Goal: Information Seeking & Learning: Learn about a topic

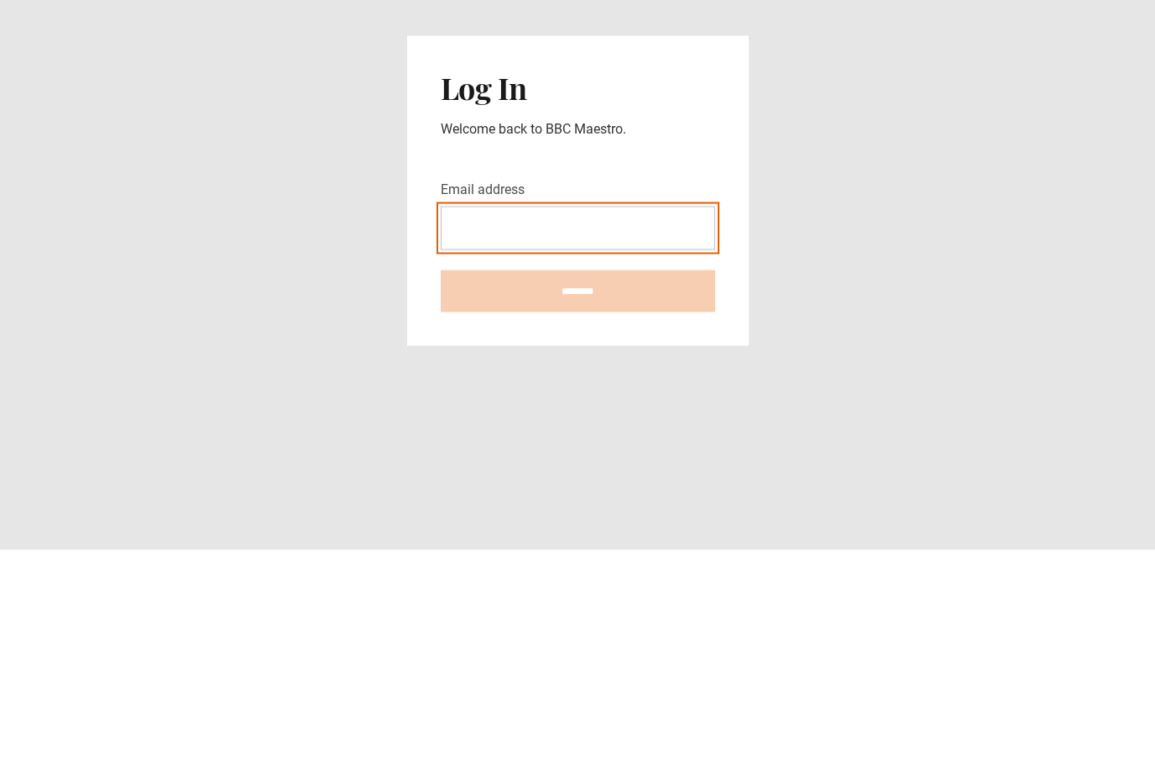
type input "**********"
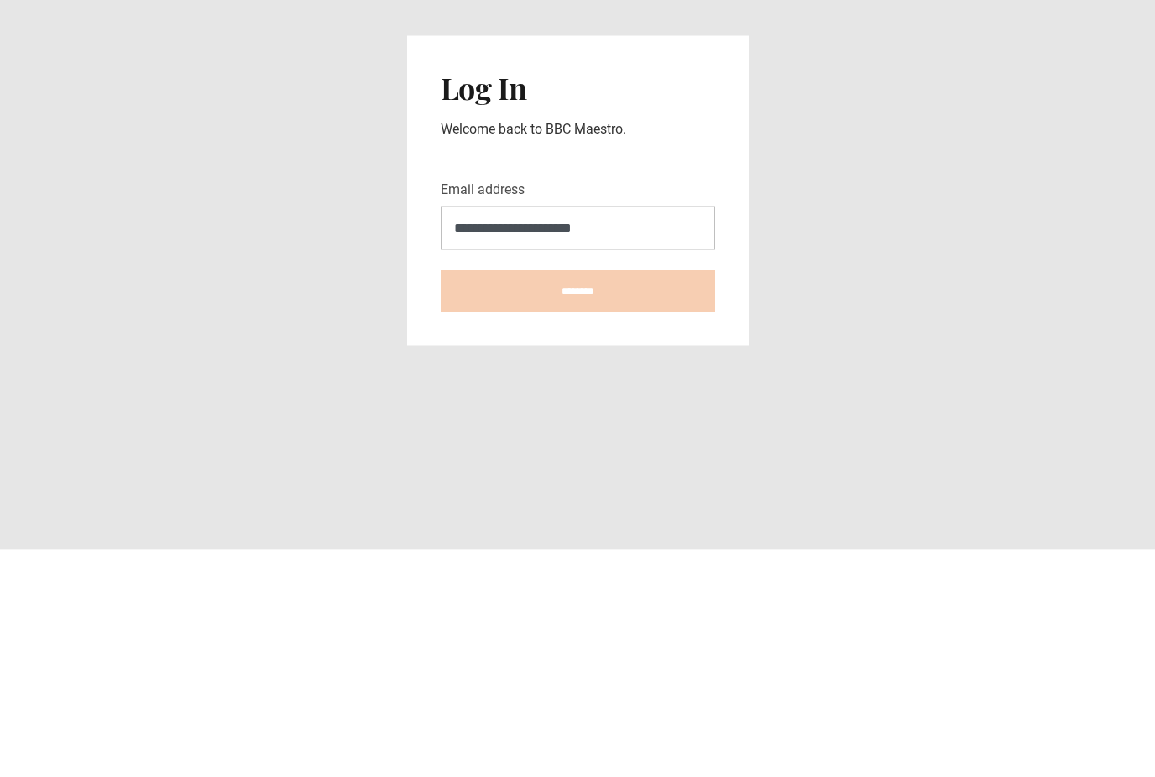
click at [578, 497] on input "********" at bounding box center [578, 518] width 275 height 42
type input "**********"
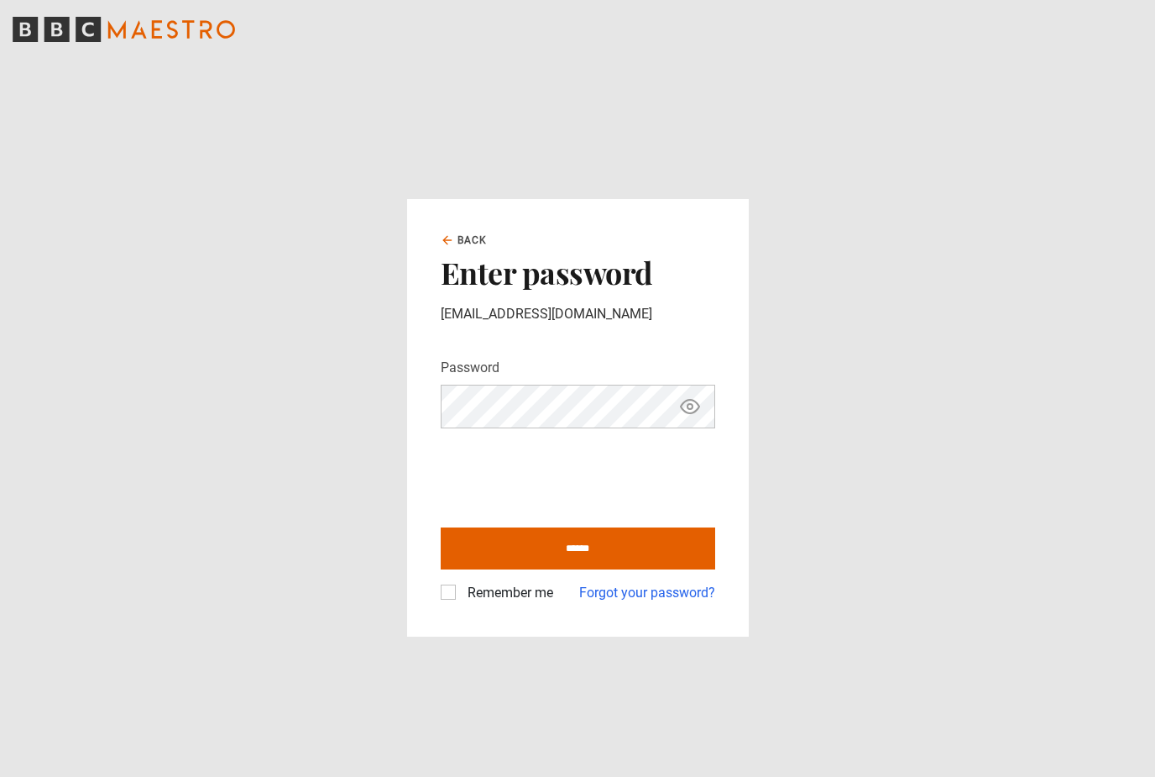
click at [461, 603] on label "Remember me" at bounding box center [507, 593] width 92 height 20
click at [587, 569] on input "******" at bounding box center [578, 548] width 275 height 42
type input "**********"
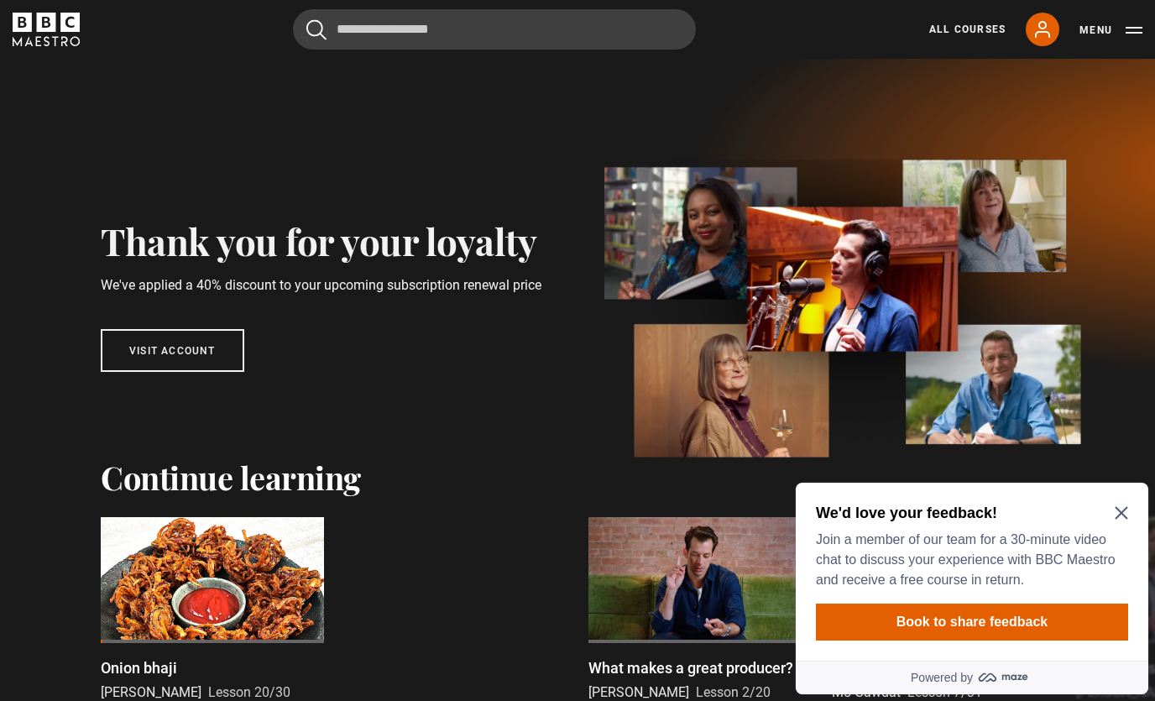
click at [1118, 520] on icon "Close Maze Prompt" at bounding box center [1121, 512] width 13 height 13
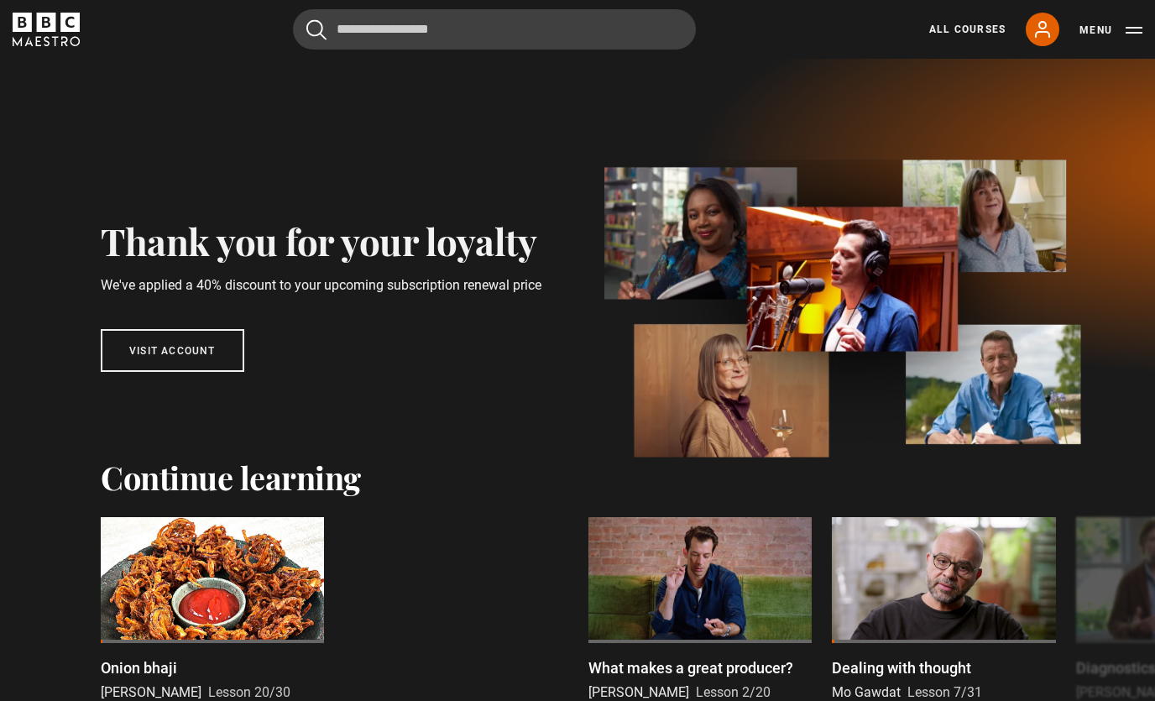
click at [984, 25] on link "All Courses" at bounding box center [967, 29] width 76 height 15
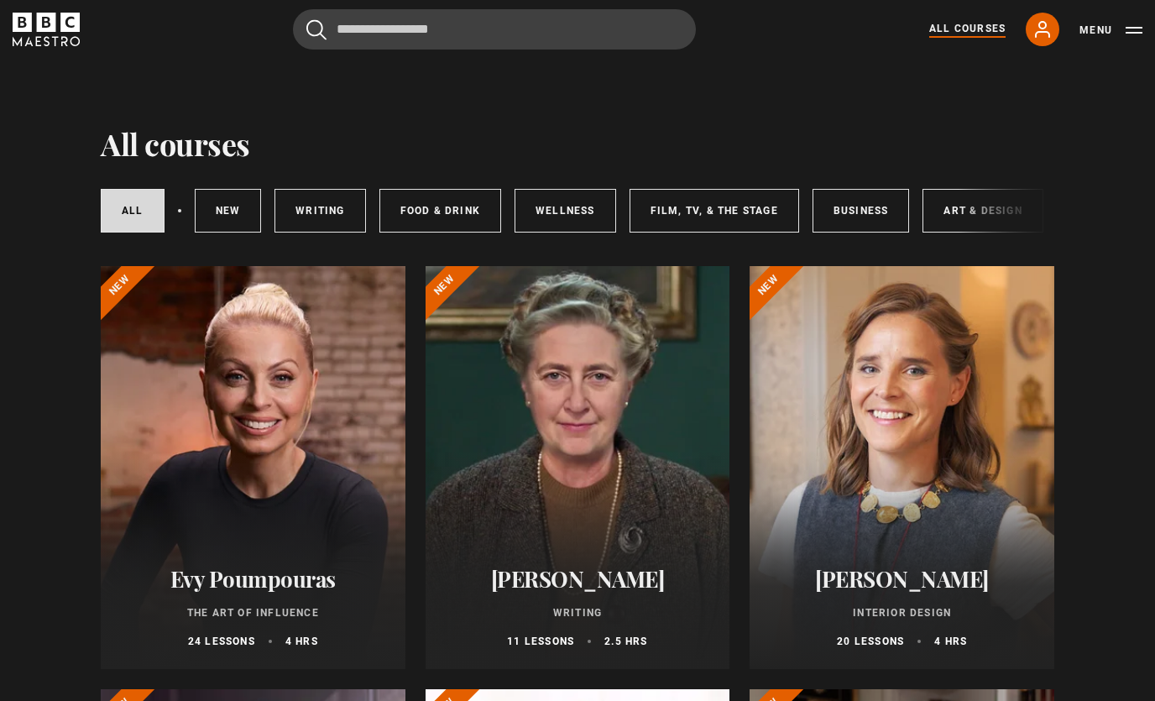
click at [216, 202] on link "New courses" at bounding box center [228, 211] width 67 height 44
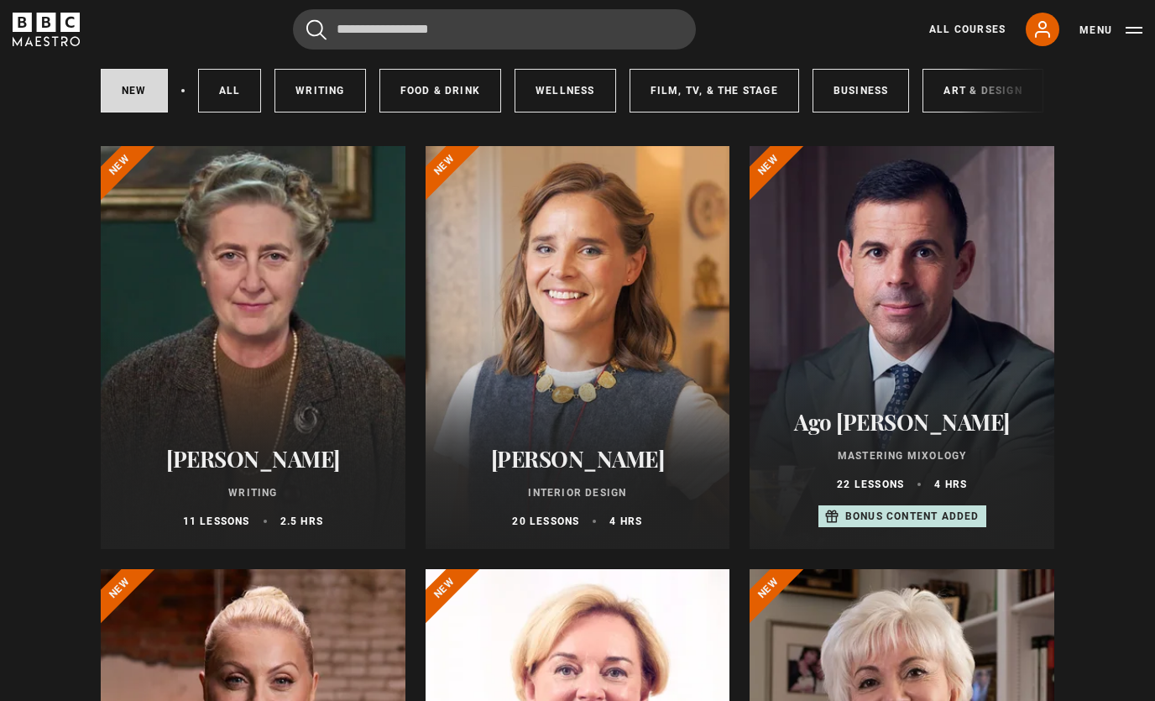
scroll to position [118, 0]
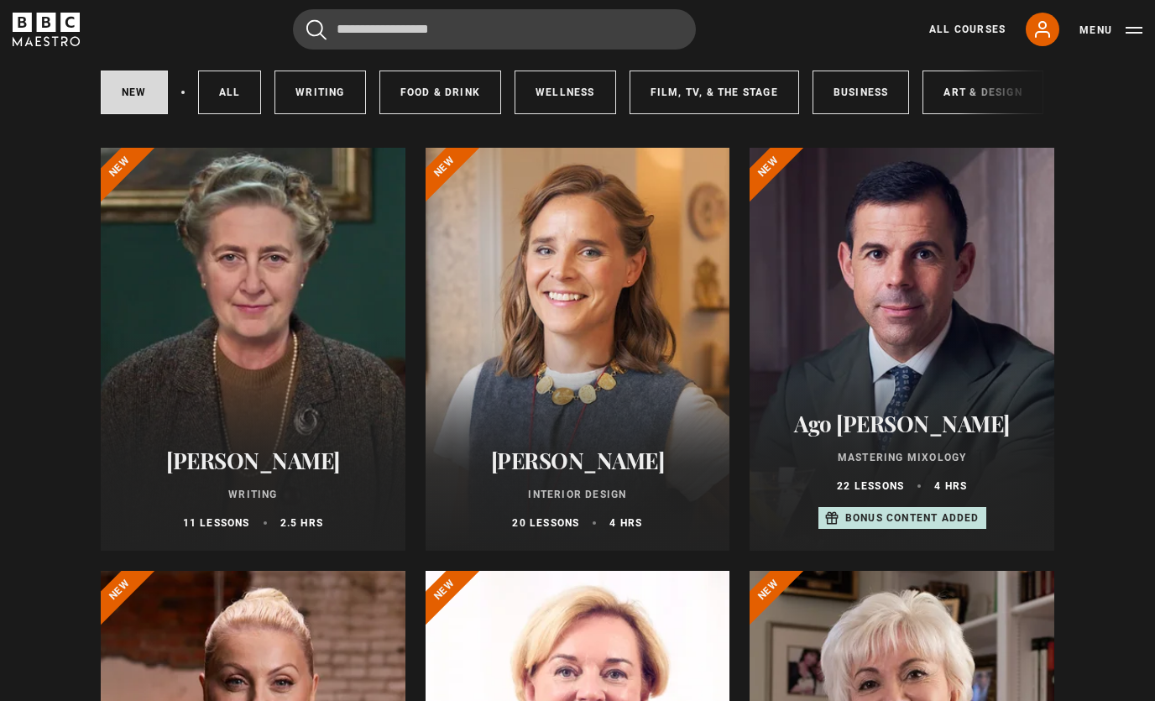
click at [1045, 27] on icon at bounding box center [1042, 29] width 13 height 15
click at [1046, 35] on icon at bounding box center [1043, 29] width 20 height 20
click at [1132, 34] on button "Menu" at bounding box center [1111, 30] width 63 height 17
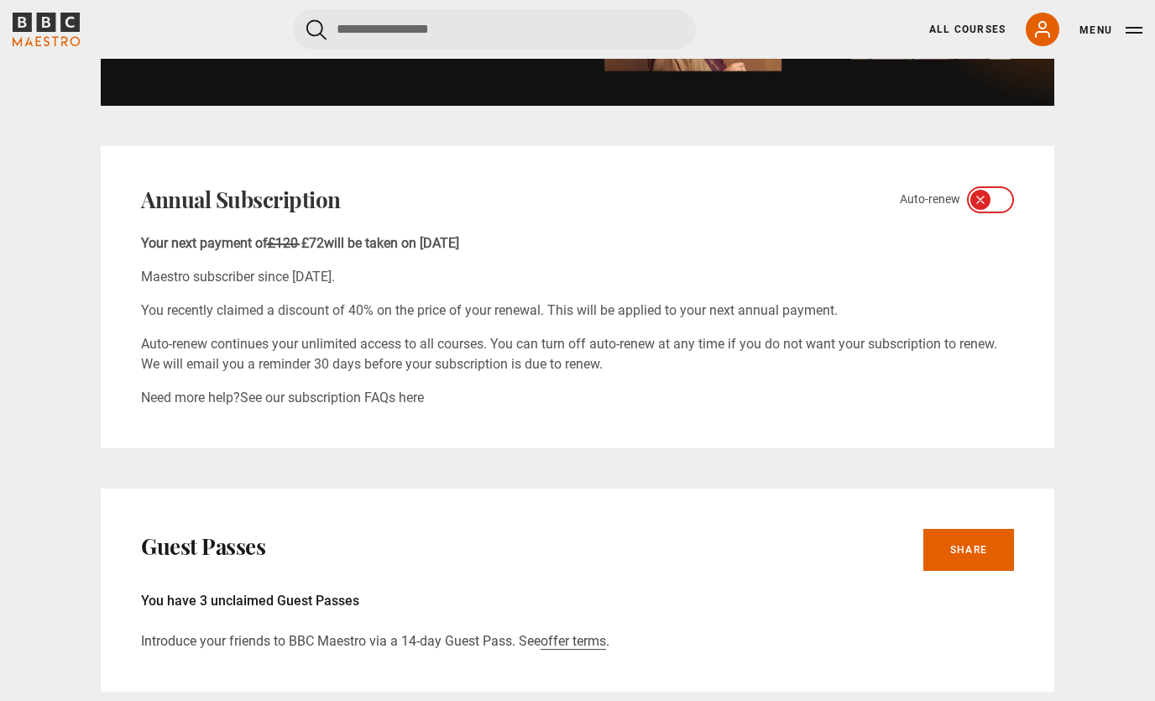
scroll to position [967, 0]
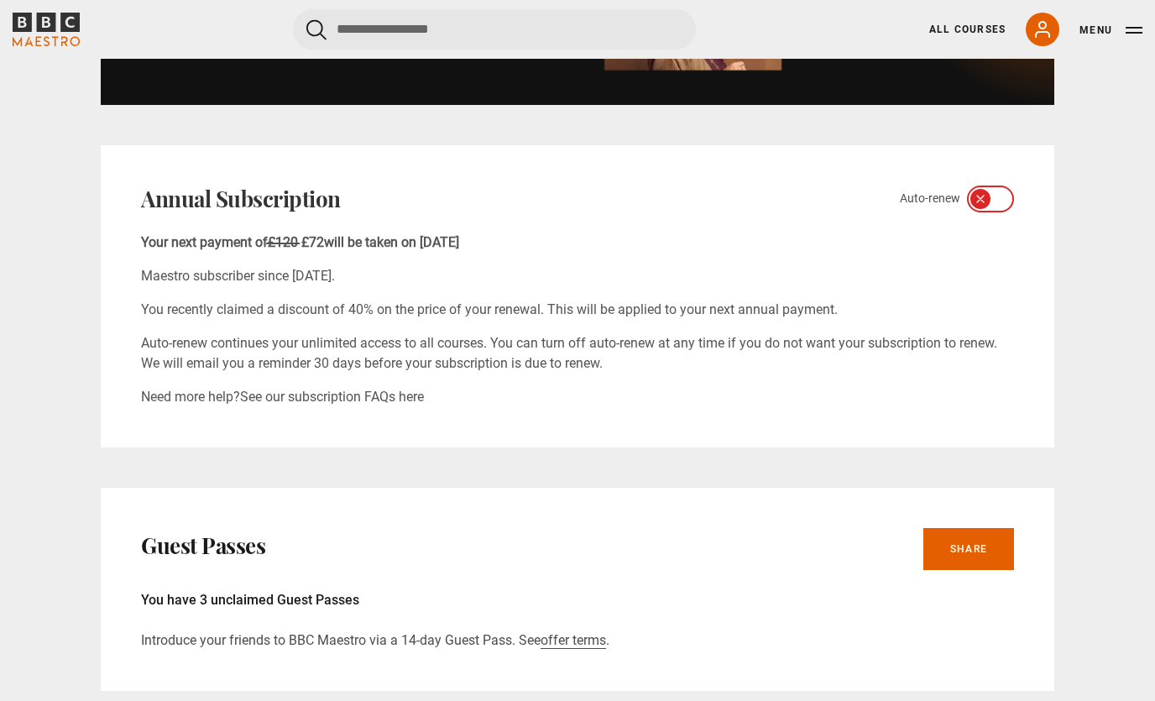
click at [376, 403] on link "See our subscription FAQs here" at bounding box center [332, 398] width 184 height 16
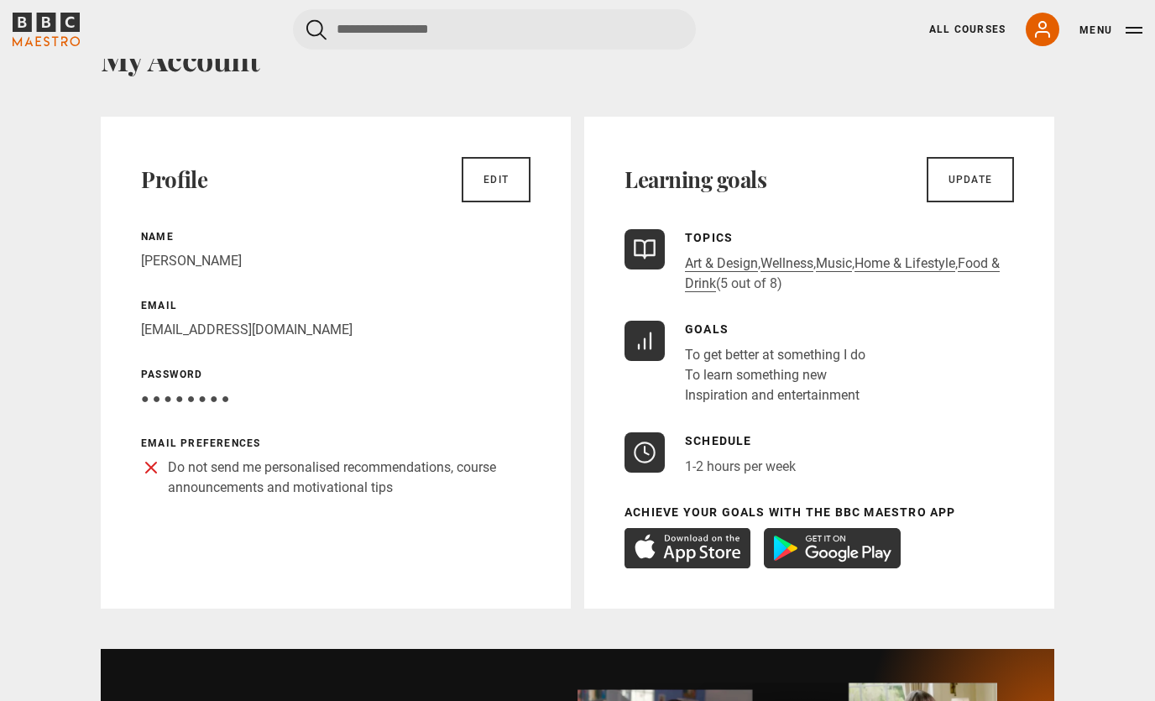
scroll to position [78, 0]
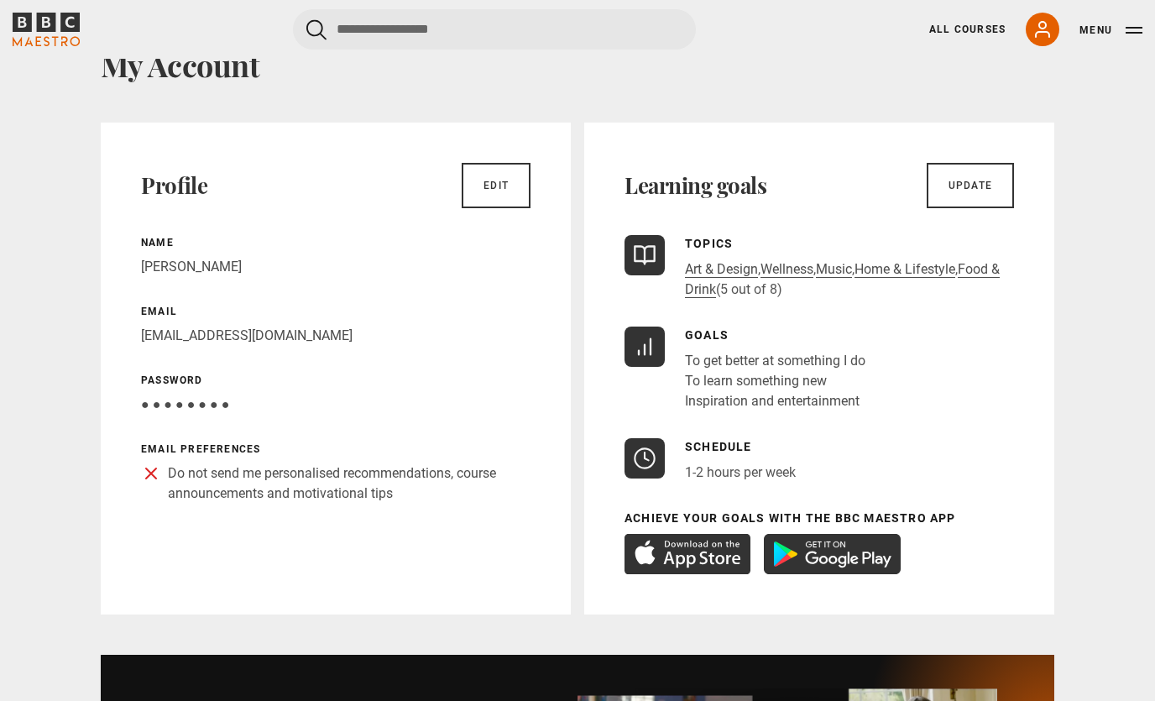
click at [240, 481] on p "Do not send me personalised recommendations, course announcements and motivatio…" at bounding box center [349, 484] width 363 height 40
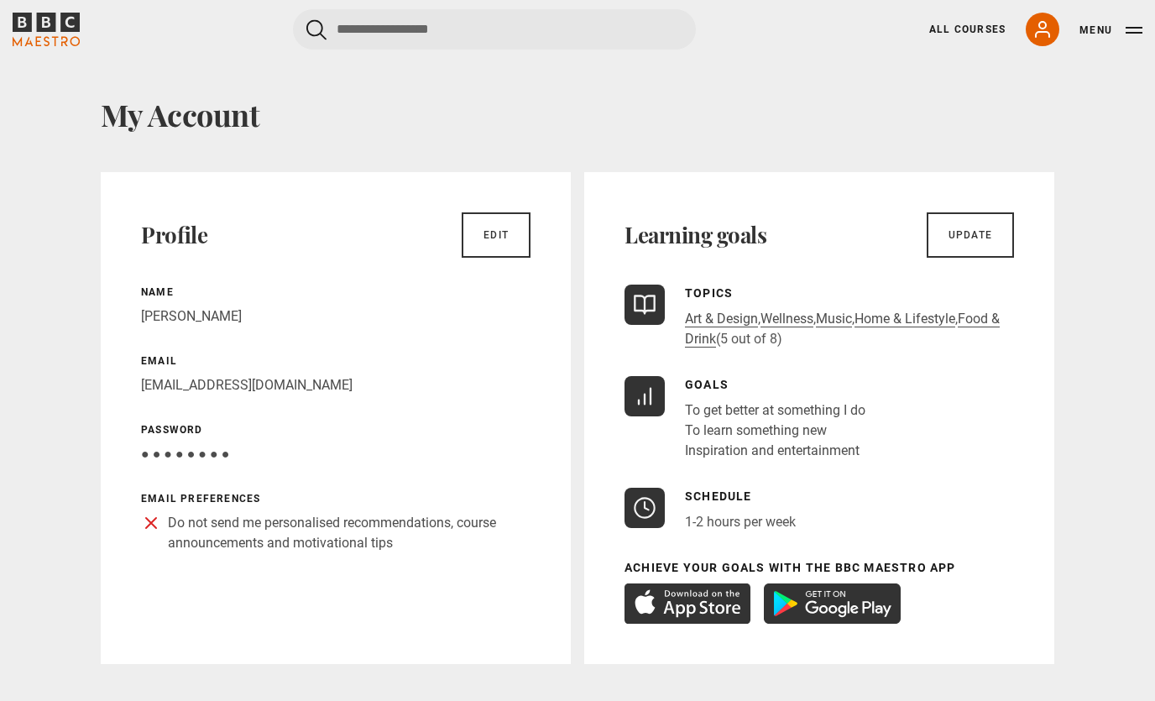
scroll to position [0, 0]
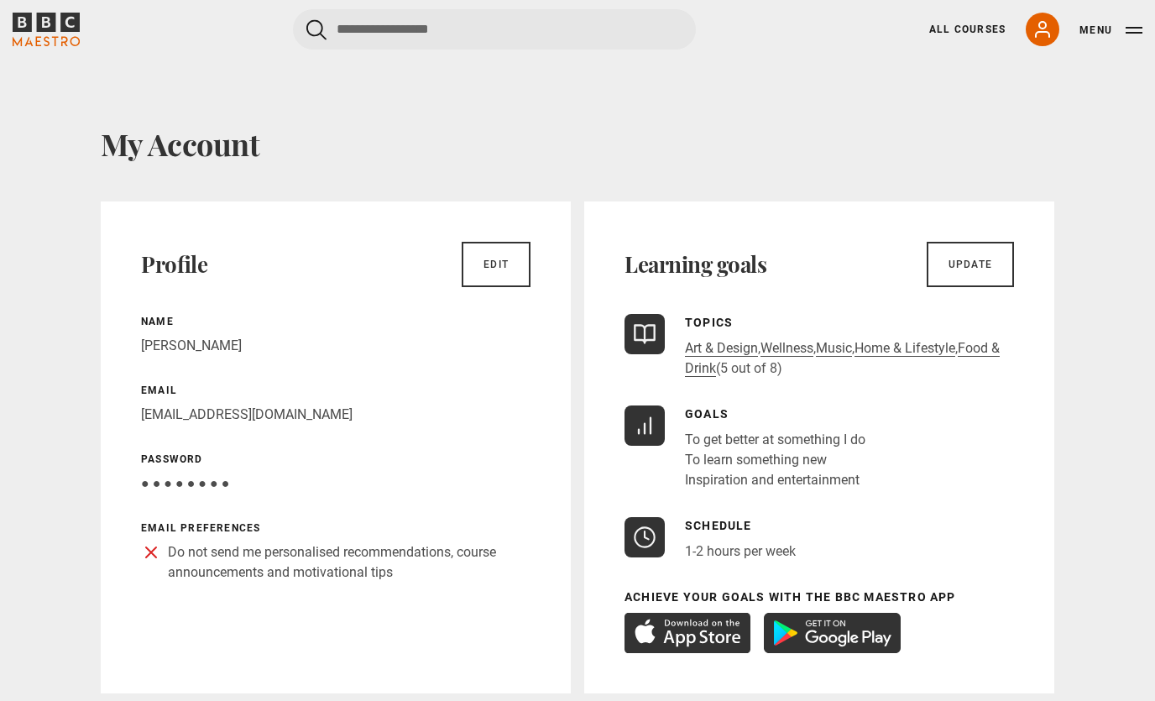
click at [970, 32] on link "All Courses" at bounding box center [967, 29] width 76 height 15
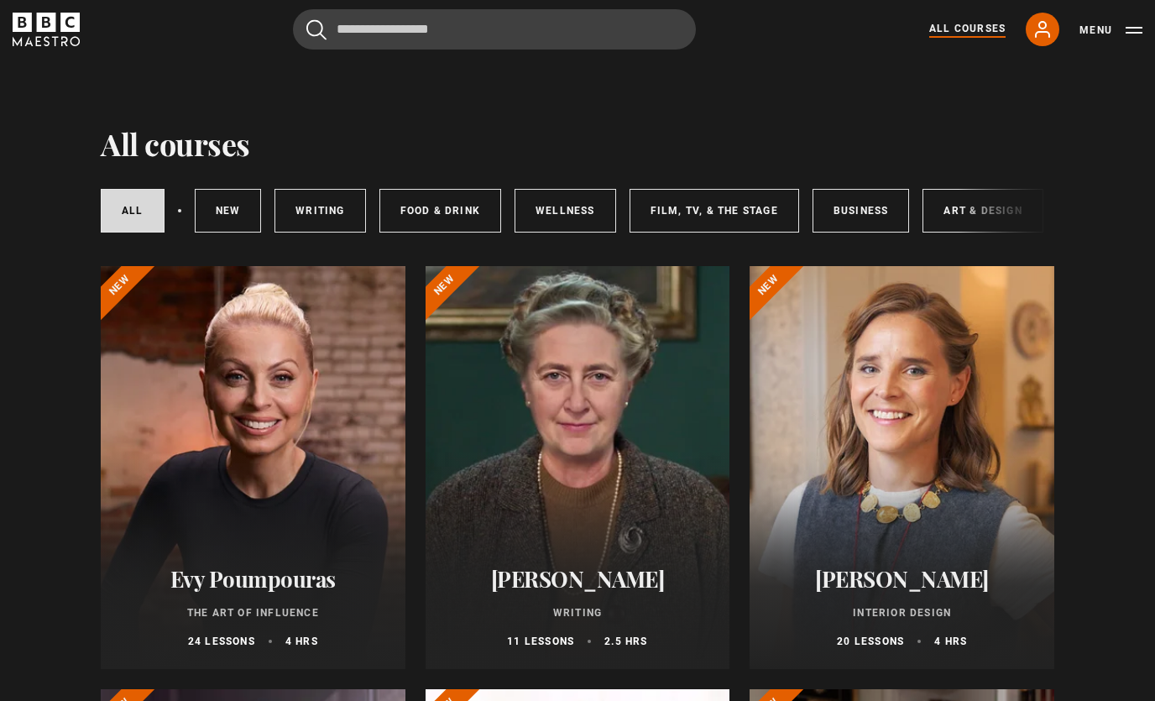
click at [1030, 30] on link "My Account" at bounding box center [1043, 30] width 34 height 34
click at [1122, 29] on button "Menu" at bounding box center [1111, 30] width 63 height 17
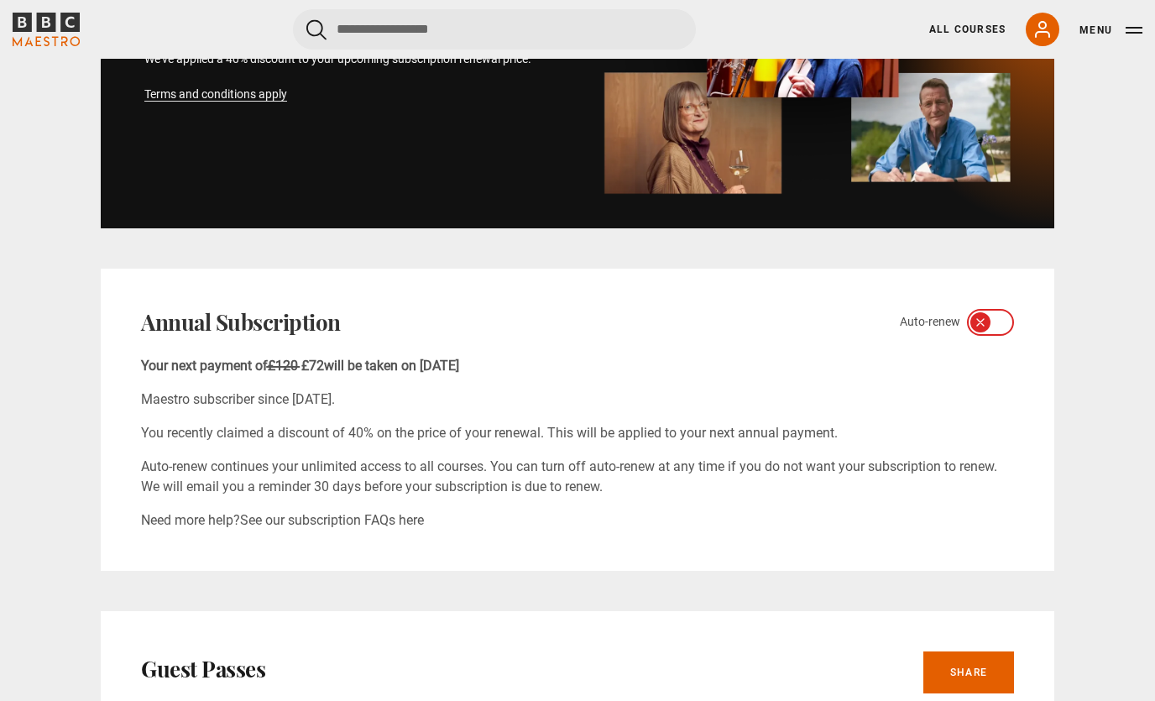
scroll to position [846, 0]
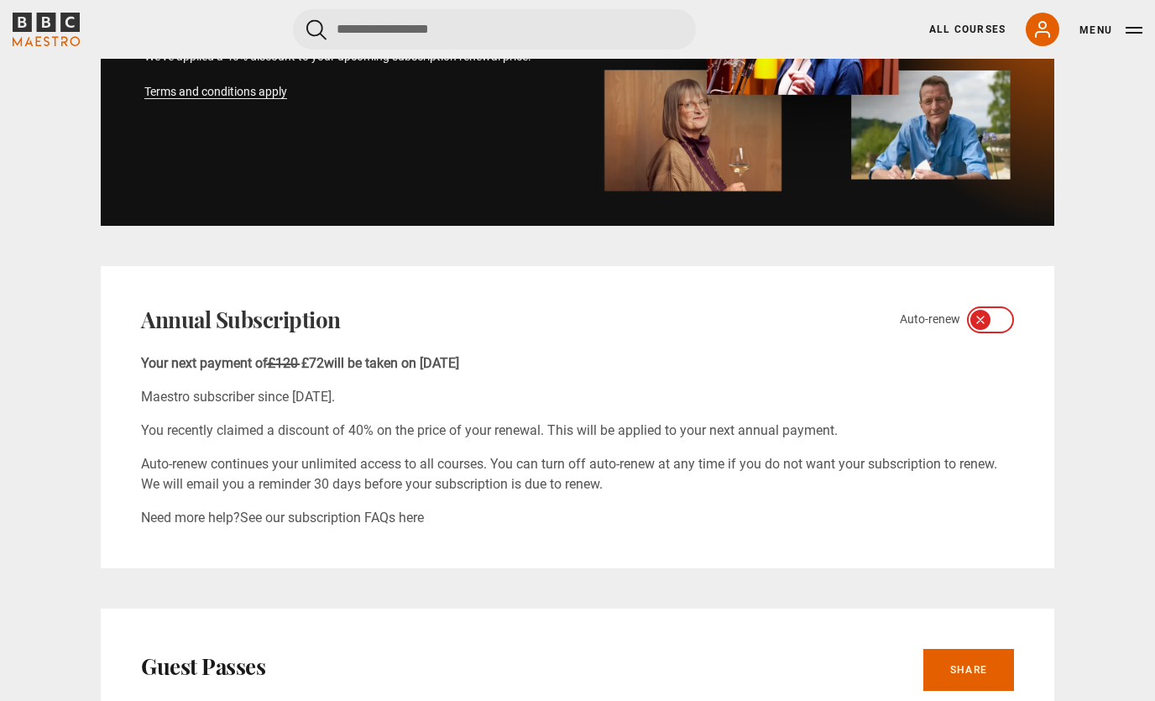
click at [970, 315] on div at bounding box center [990, 320] width 47 height 27
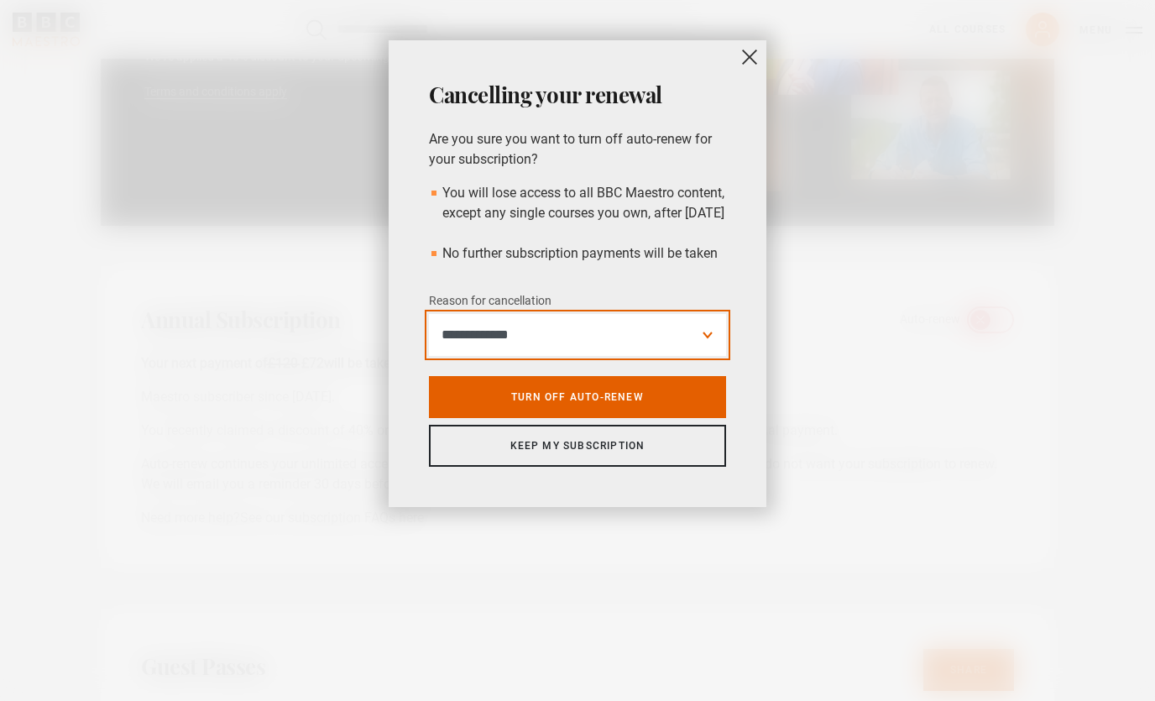
click at [690, 356] on select "**********" at bounding box center [577, 335] width 297 height 42
select select "*********"
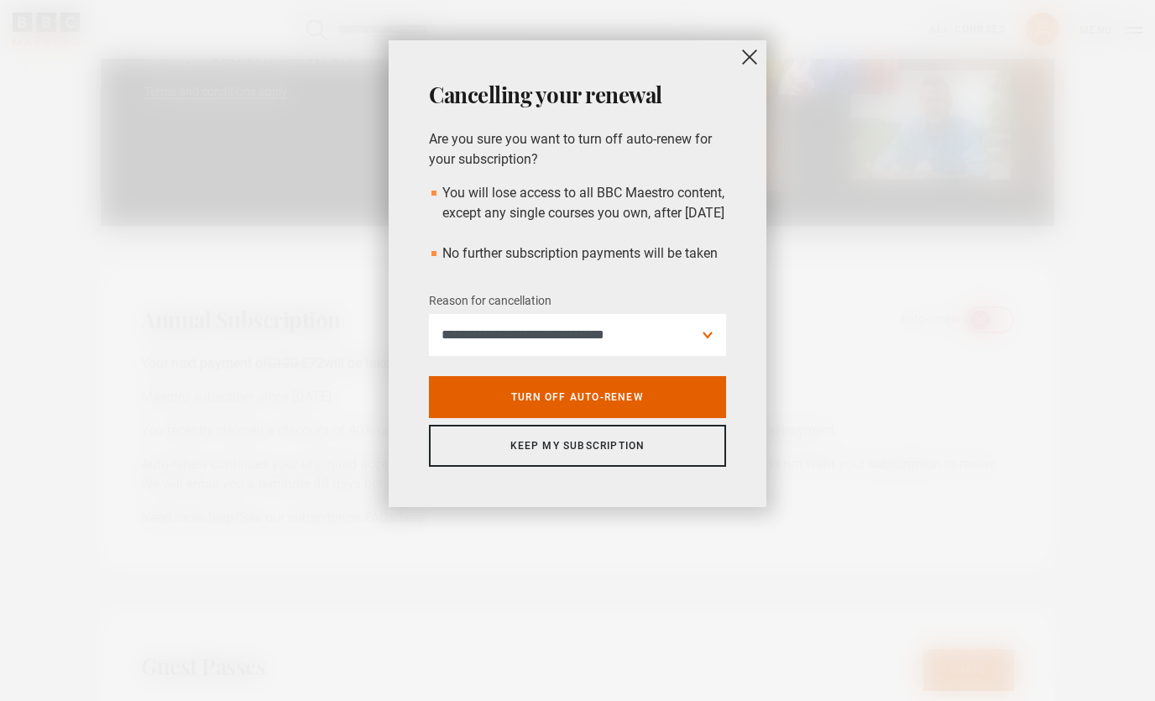
click at [662, 416] on link "Turn off auto-renew" at bounding box center [577, 397] width 297 height 42
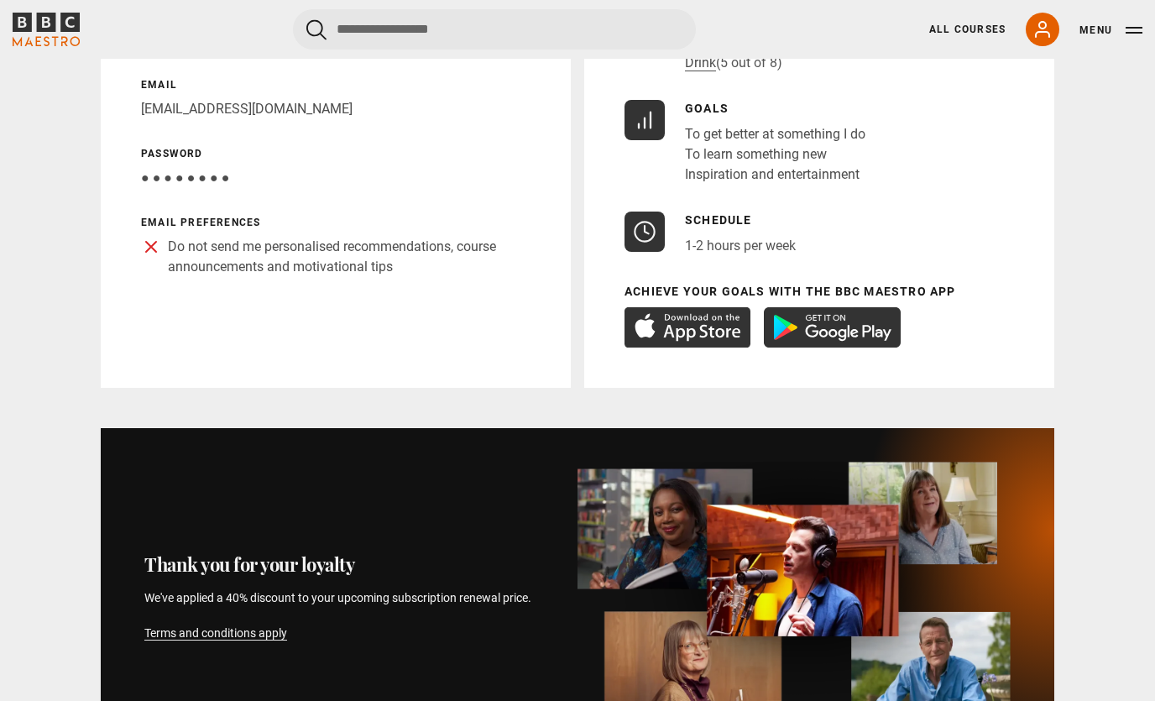
scroll to position [0, 0]
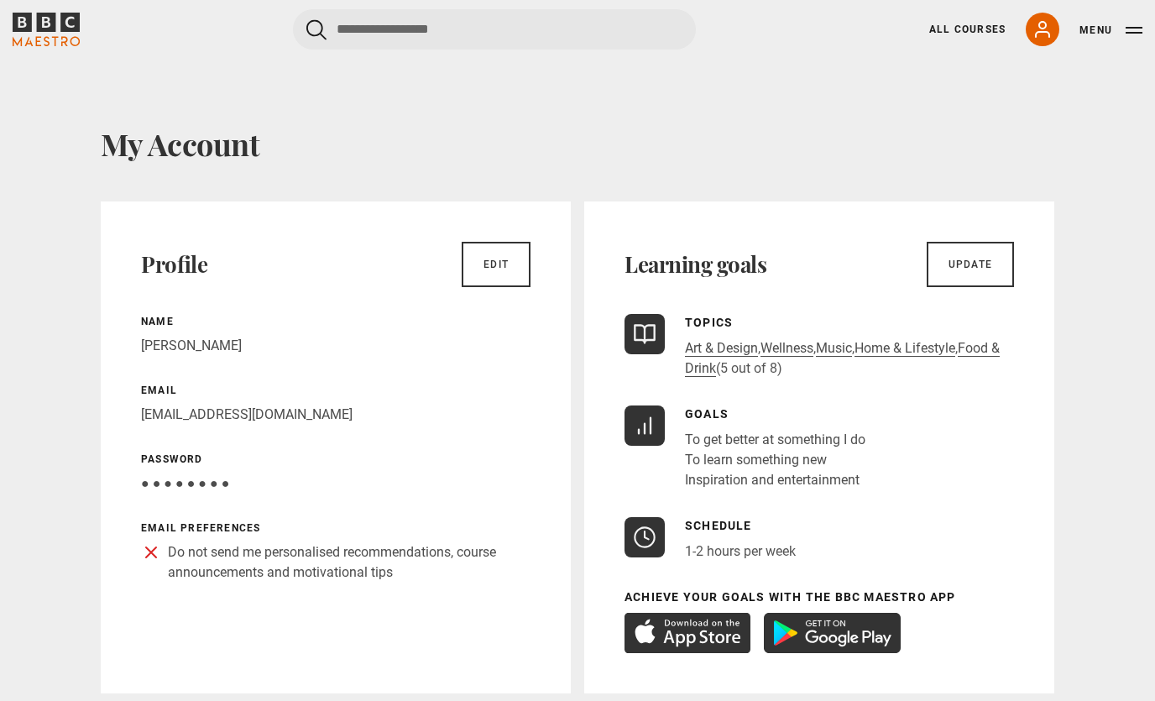
click at [1126, 34] on button "Menu" at bounding box center [1111, 30] width 63 height 17
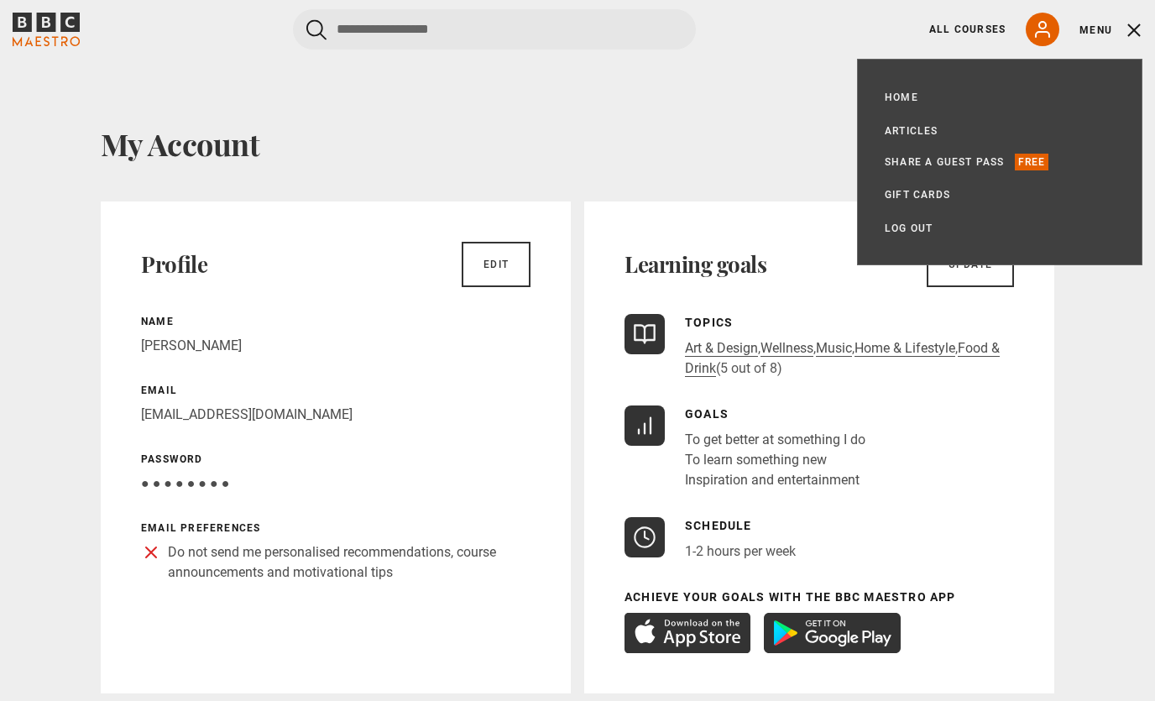
click at [936, 135] on link "Articles" at bounding box center [912, 131] width 54 height 17
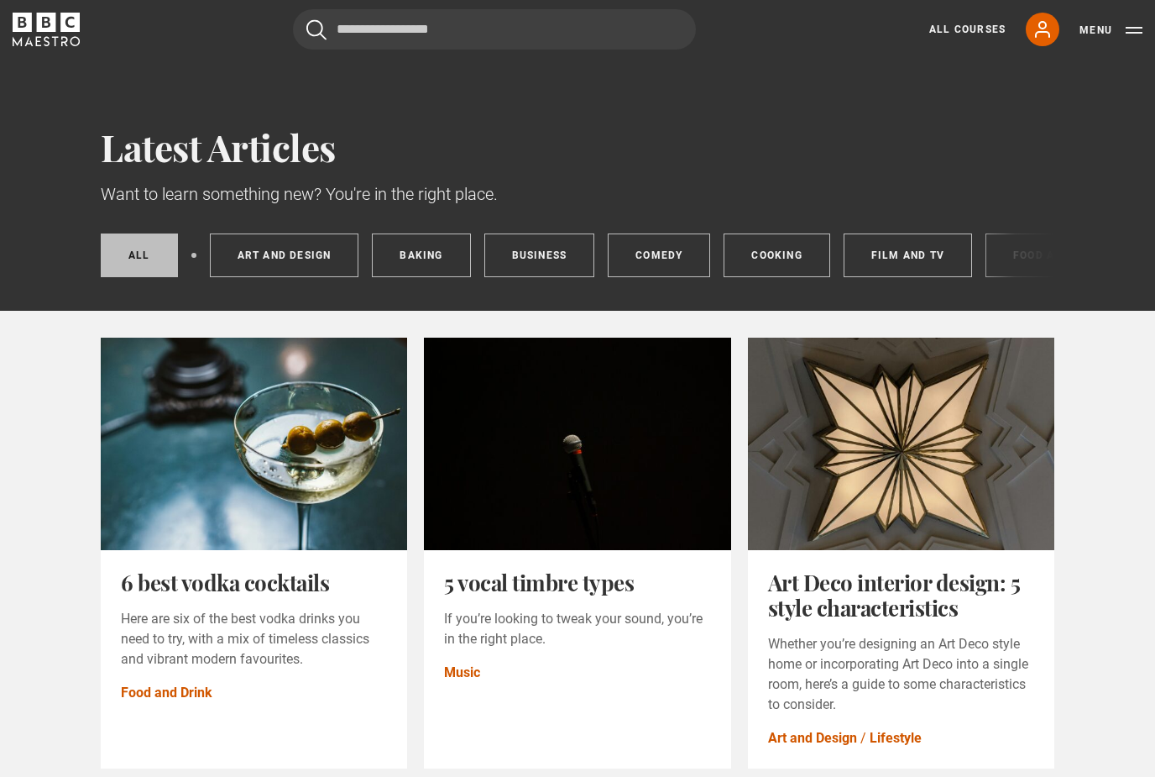
click at [291, 247] on link "Art and Design" at bounding box center [284, 255] width 149 height 44
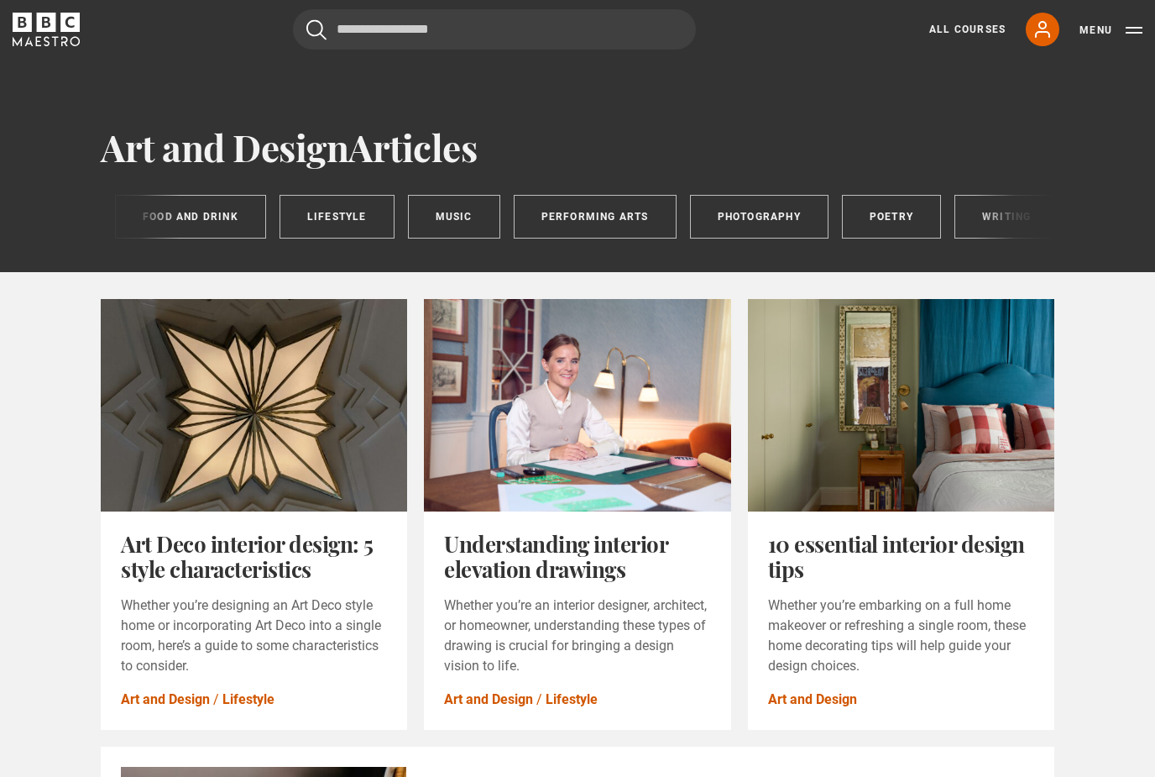
scroll to position [0, 870]
click at [775, 212] on link "Photography" at bounding box center [760, 217] width 139 height 44
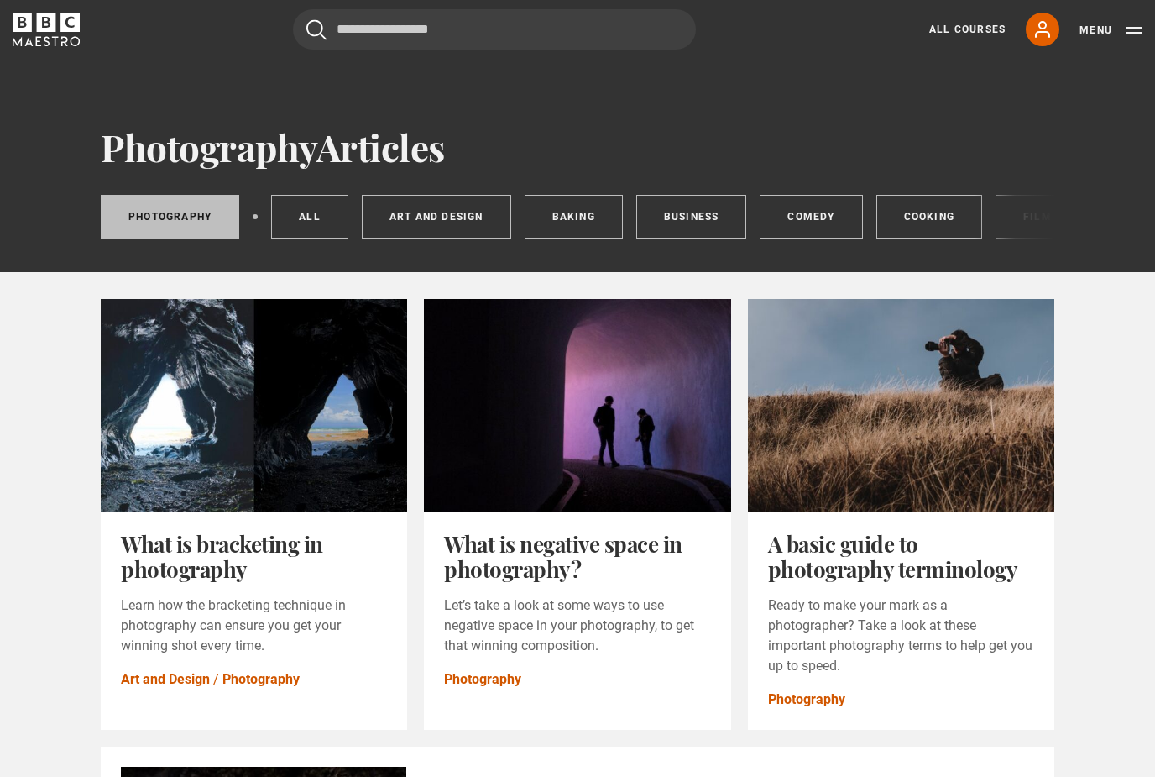
click at [465, 222] on link "Art and Design" at bounding box center [436, 217] width 149 height 44
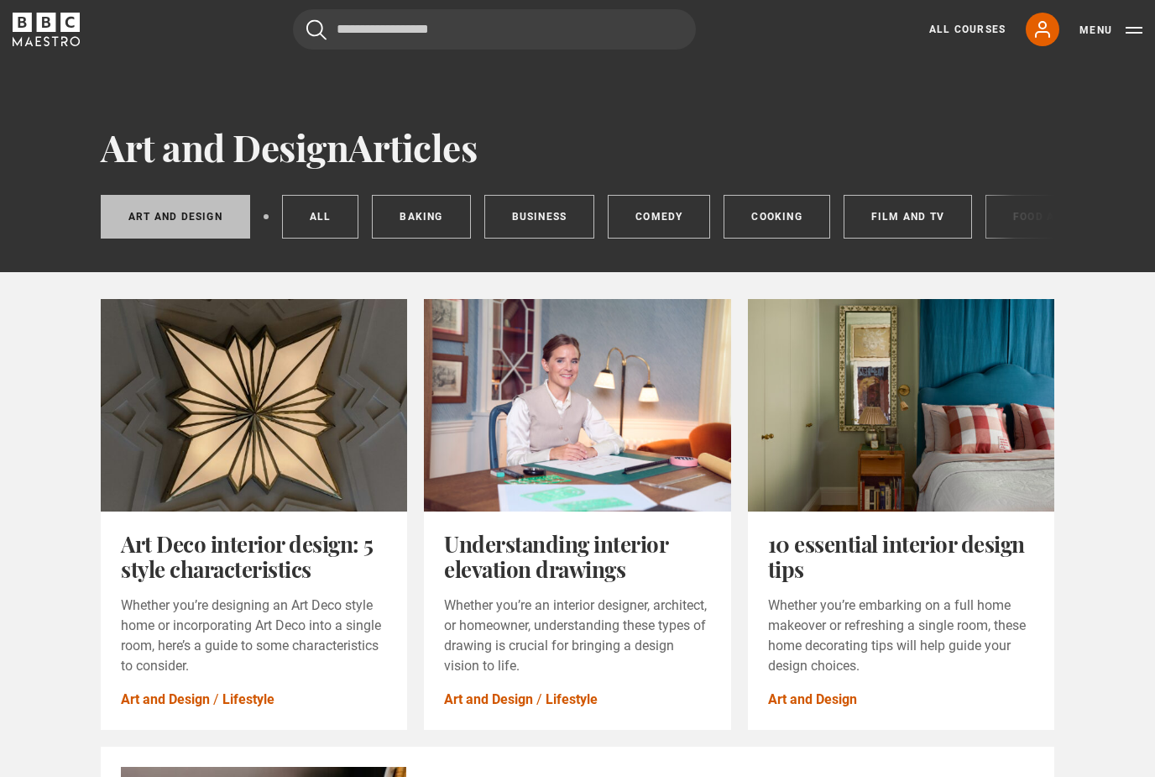
click at [987, 32] on link "All Courses" at bounding box center [967, 29] width 76 height 15
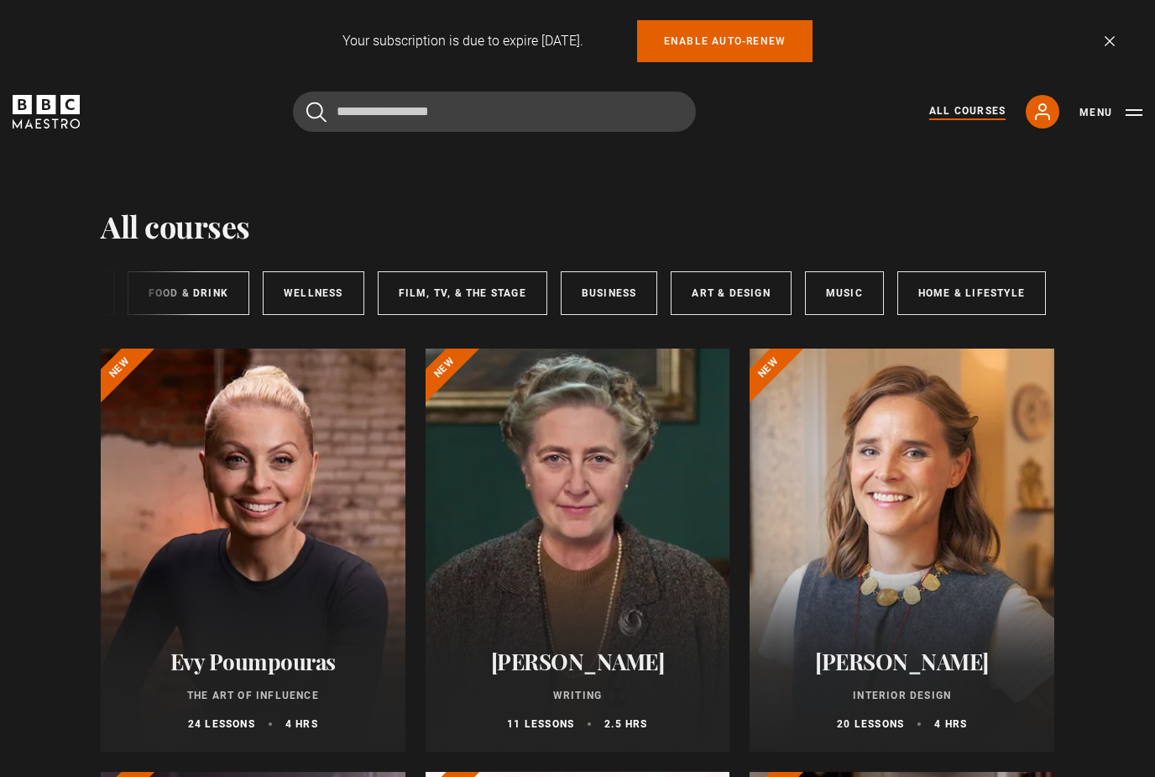
scroll to position [0, 251]
click at [735, 290] on link "Art & Design" at bounding box center [732, 293] width 120 height 44
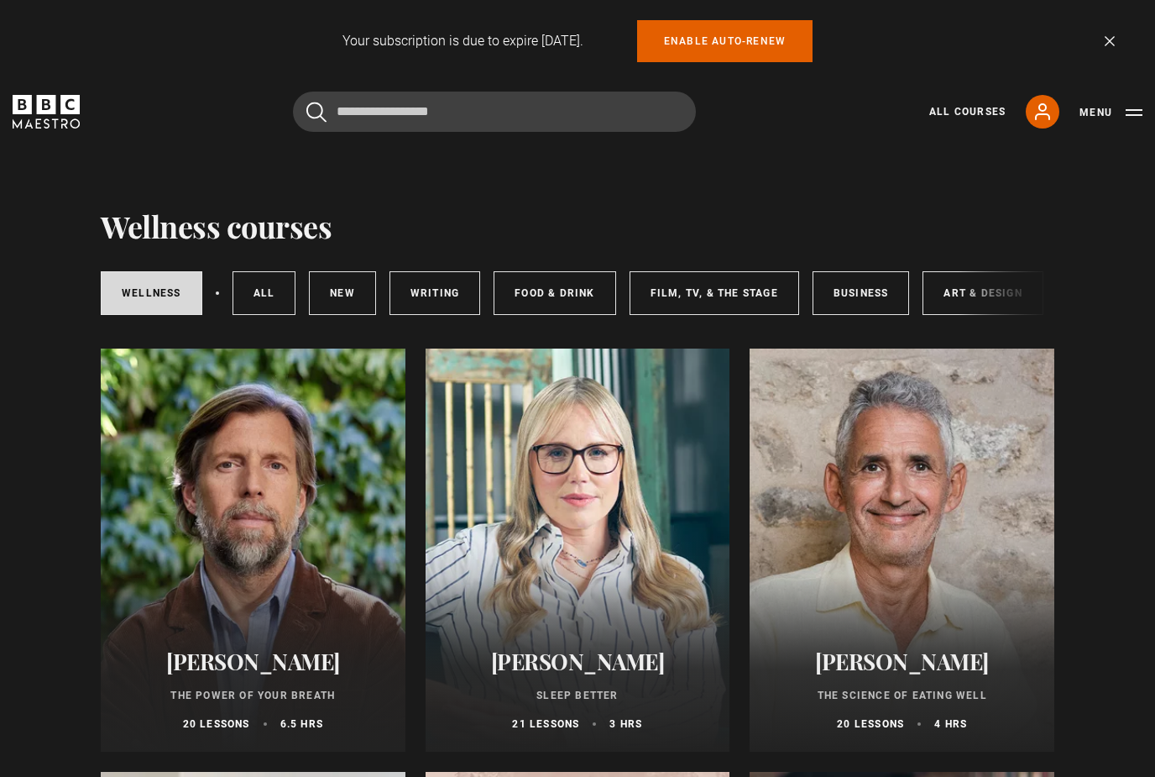
click at [957, 281] on link "Art & Design" at bounding box center [983, 293] width 120 height 44
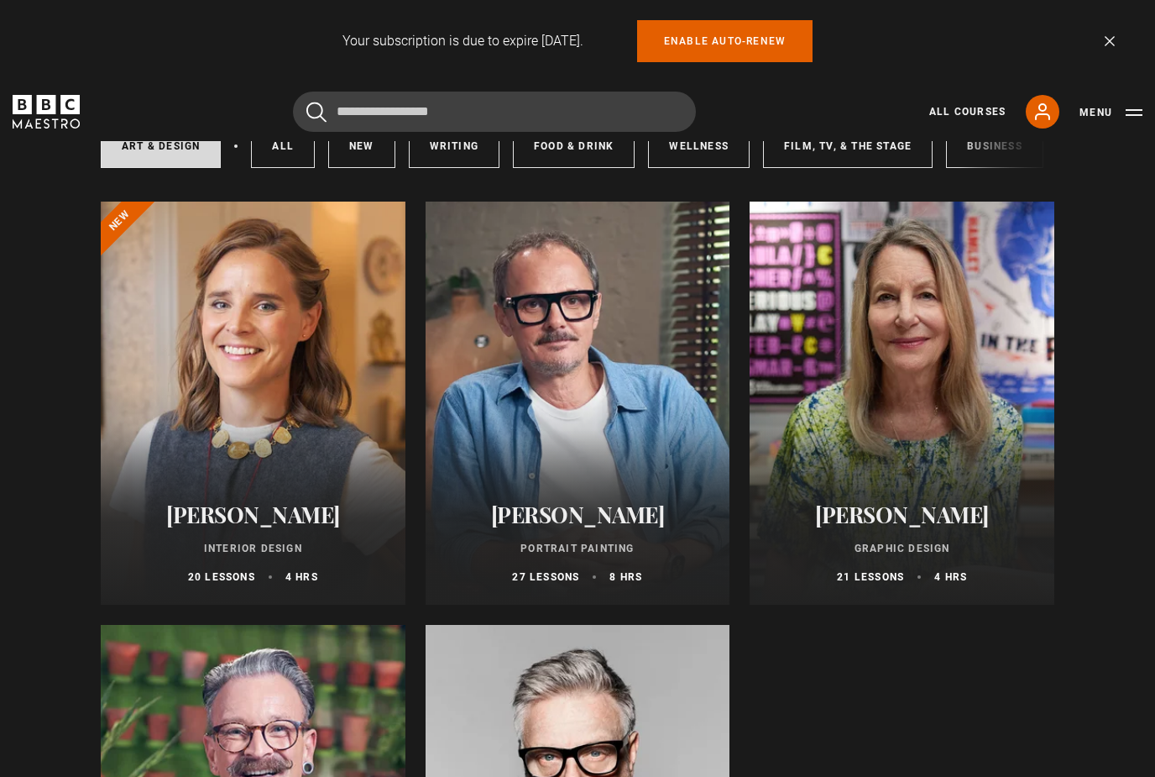
scroll to position [149, 0]
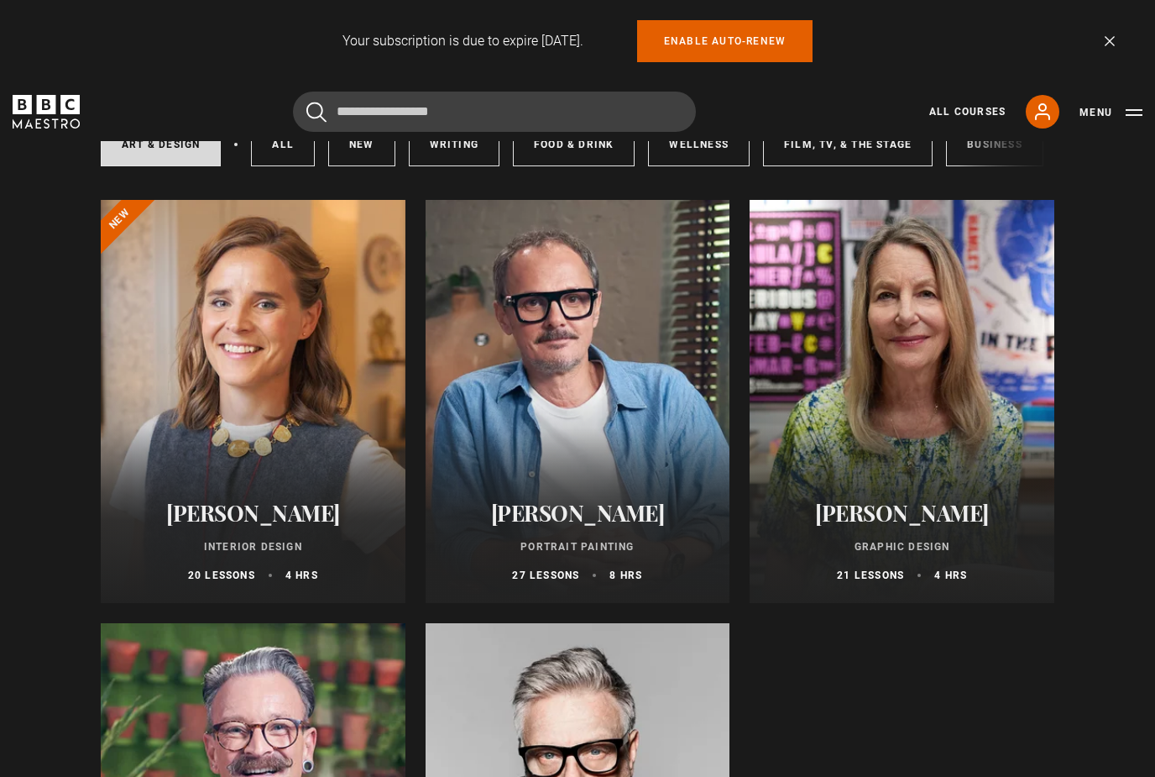
click at [941, 491] on div "Paula Scher Graphic Design 21 lessons 4 hrs" at bounding box center [902, 540] width 305 height 123
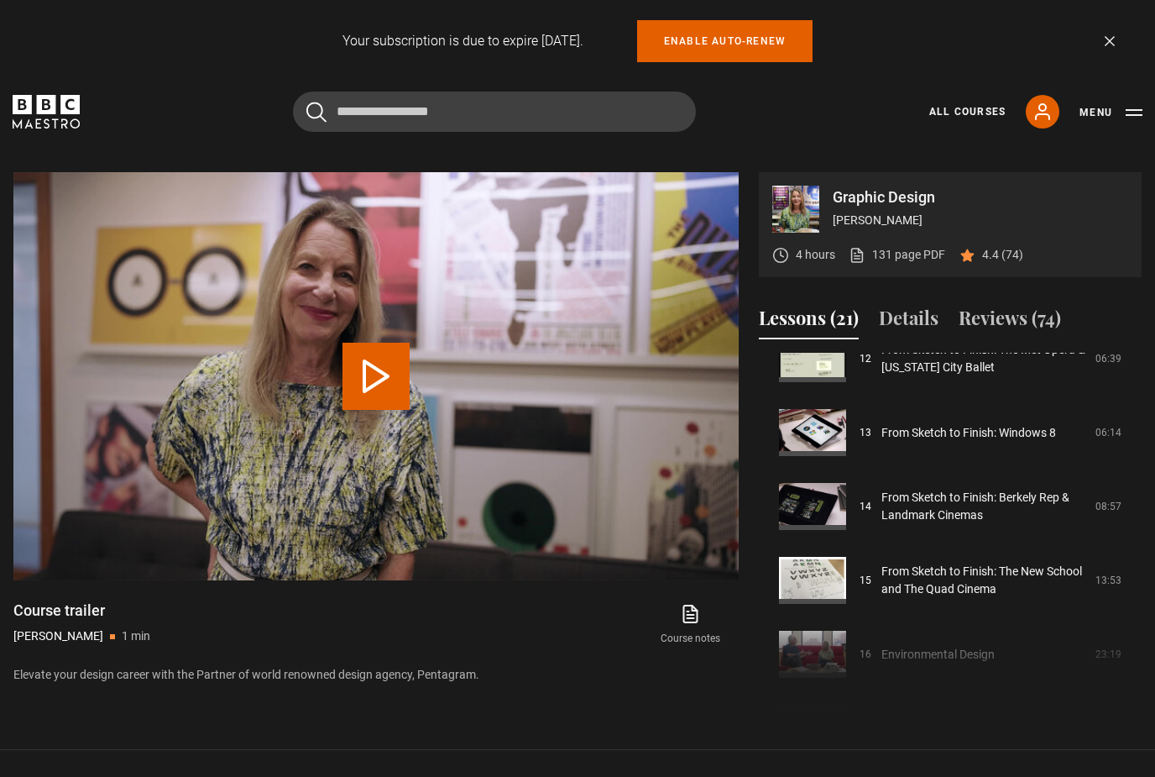
scroll to position [918, 0]
click at [999, 597] on link "From Sketch to Finish: The New School and The Quad Cinema" at bounding box center [983, 579] width 204 height 35
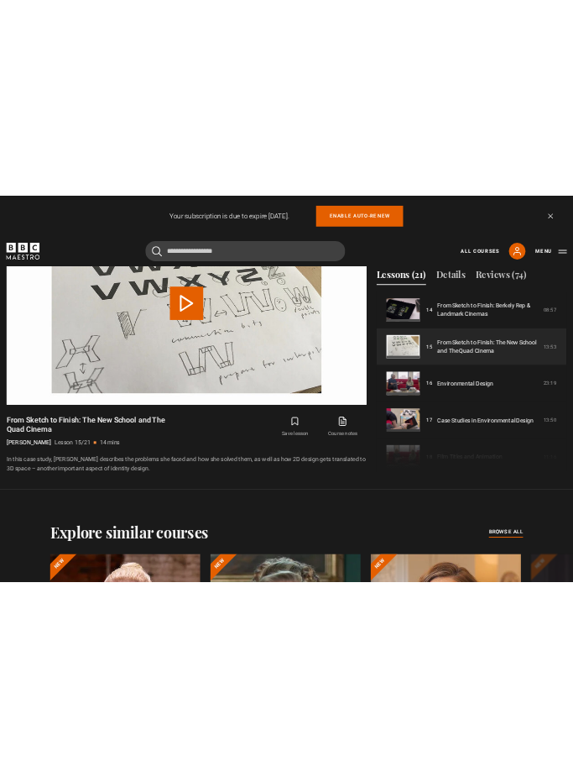
scroll to position [818, 0]
